Goal: Information Seeking & Learning: Find specific fact

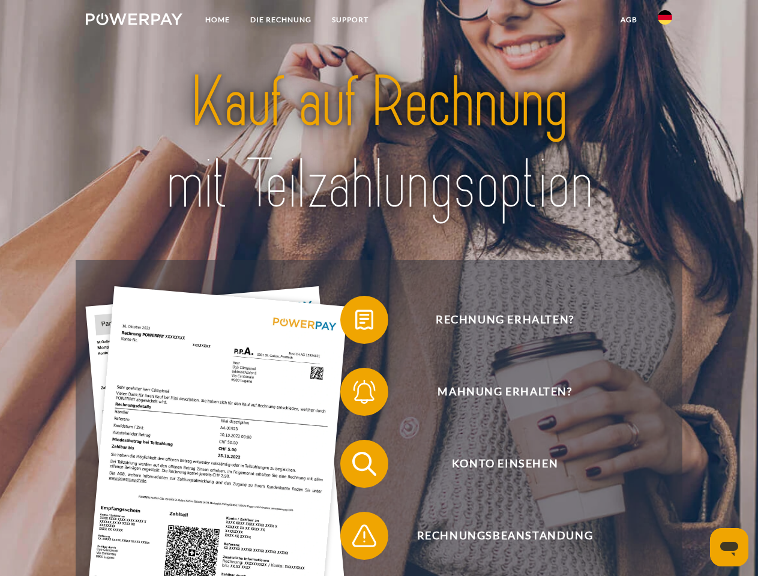
click at [134, 21] on img at bounding box center [134, 19] width 97 height 12
click at [665, 21] on img at bounding box center [665, 17] width 14 height 14
click at [629, 20] on link "agb" at bounding box center [629, 20] width 37 height 22
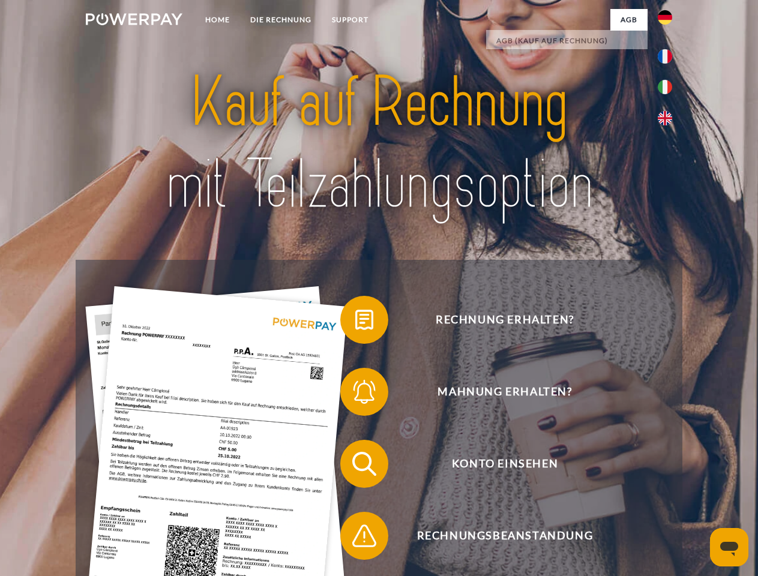
click at [355, 322] on span at bounding box center [346, 320] width 60 height 60
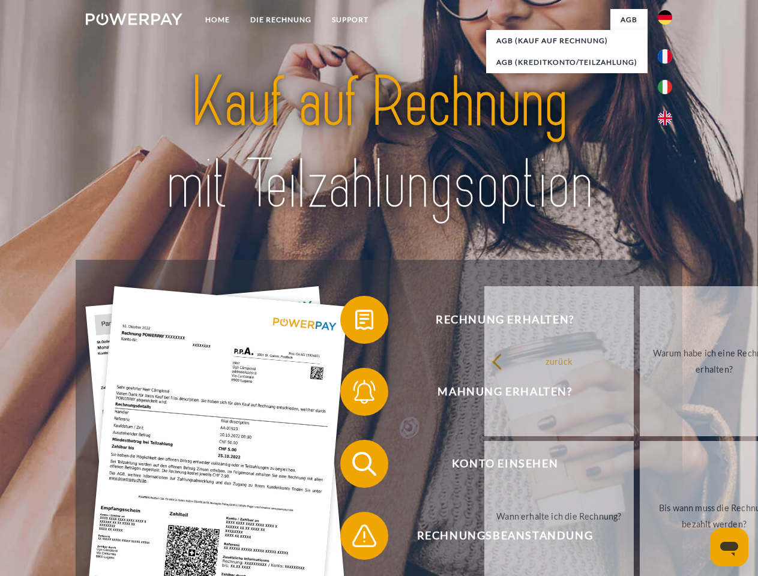
click at [355, 394] on span at bounding box center [346, 392] width 60 height 60
click at [640, 466] on link "Bis wann muss die Rechnung bezahlt werden?" at bounding box center [714, 516] width 149 height 150
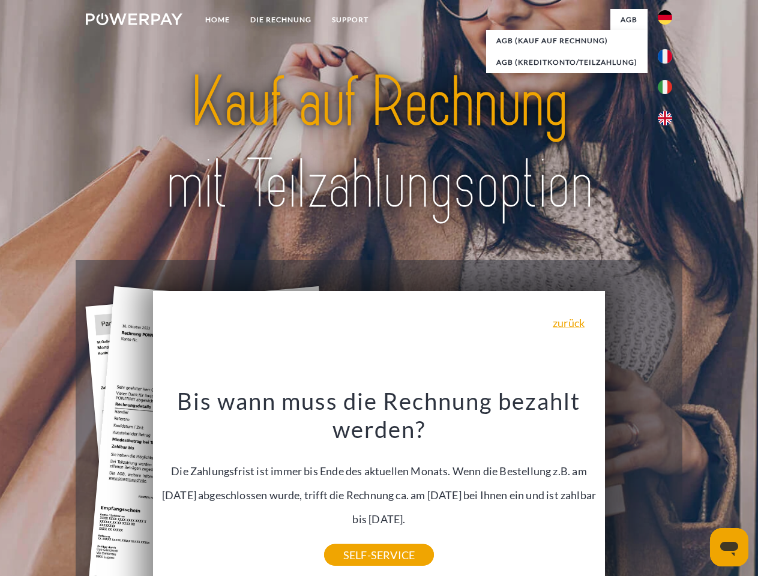
click at [355, 539] on div "Bis wann muss die Rechnung bezahlt werden? Die Zahlungsfrist ist immer bis Ende…" at bounding box center [379, 471] width 438 height 169
click at [729, 548] on icon "Messaging-Fenster öffnen" at bounding box center [729, 549] width 18 height 14
